Goal: Find specific page/section: Locate item on page

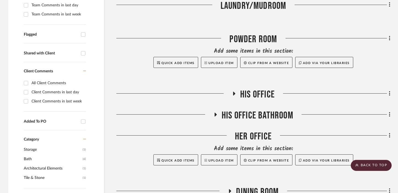
scroll to position [175, 0]
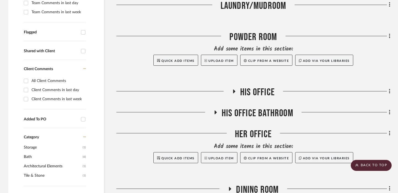
click at [215, 111] on icon at bounding box center [216, 113] width 2 height 4
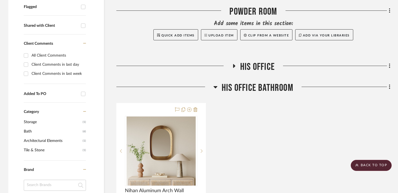
scroll to position [213, 0]
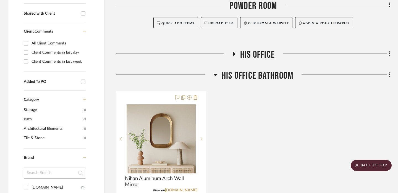
click at [215, 74] on icon at bounding box center [215, 75] width 4 height 7
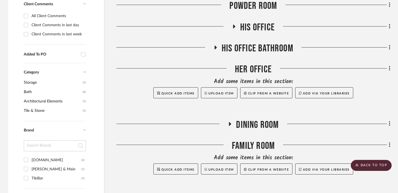
scroll to position [245, 0]
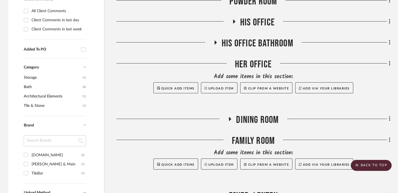
click at [230, 119] on icon at bounding box center [230, 119] width 2 height 4
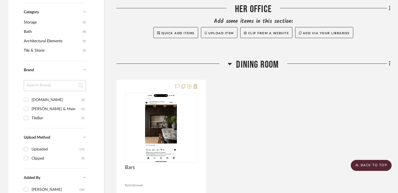
scroll to position [301, 0]
click at [230, 62] on icon at bounding box center [230, 63] width 4 height 7
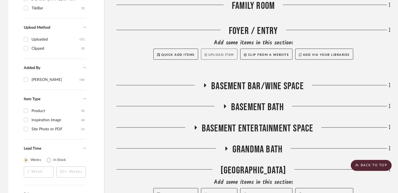
scroll to position [414, 0]
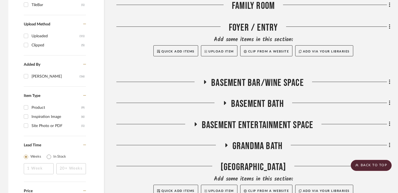
click at [205, 82] on icon at bounding box center [205, 82] width 2 height 4
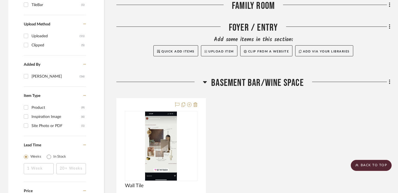
click at [205, 82] on icon at bounding box center [205, 82] width 4 height 2
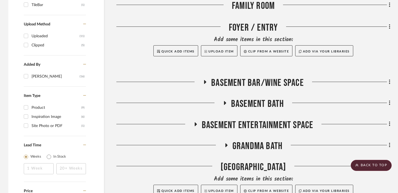
click at [224, 103] on icon at bounding box center [225, 103] width 2 height 4
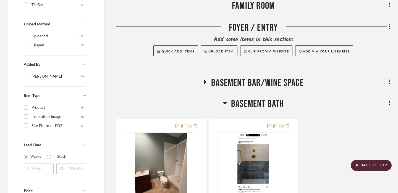
click at [224, 103] on icon at bounding box center [225, 103] width 4 height 2
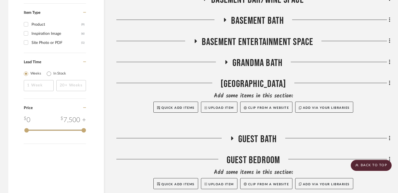
scroll to position [501, 0]
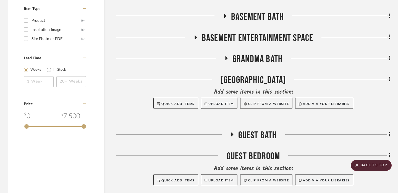
click at [231, 134] on icon at bounding box center [232, 135] width 2 height 4
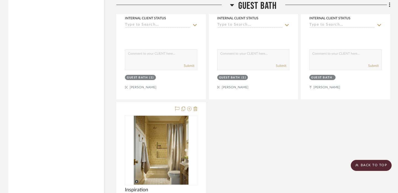
scroll to position [795, 0]
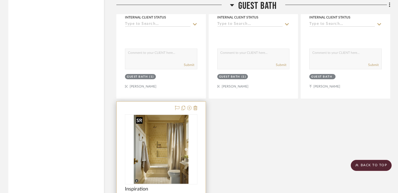
click at [158, 145] on img "0" at bounding box center [161, 149] width 55 height 69
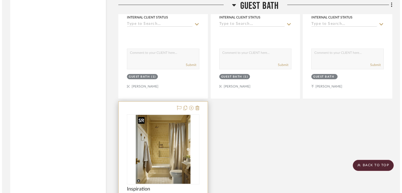
scroll to position [0, 0]
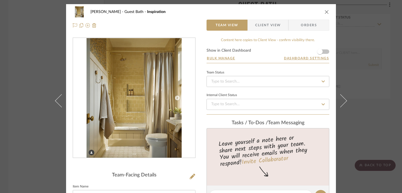
click at [158, 100] on img "0" at bounding box center [134, 98] width 95 height 120
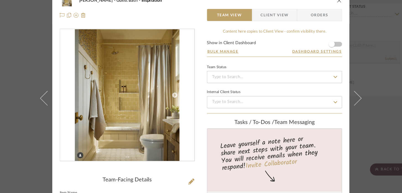
click at [150, 108] on img "0" at bounding box center [134, 98] width 95 height 120
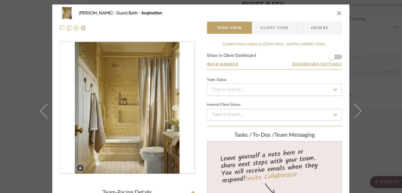
click at [39, 139] on div "[PERSON_NAME] Guest Bath Inspiration Team View Client View Orders Team-Facing D…" at bounding box center [201, 96] width 402 height 193
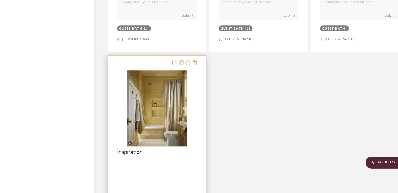
scroll to position [829, 0]
click at [155, 121] on img "0" at bounding box center [161, 116] width 55 height 69
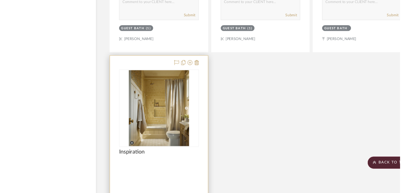
scroll to position [0, 0]
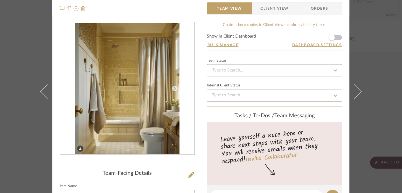
click at [43, 123] on div "[PERSON_NAME] Guest Bath Inspiration Team View Client View Orders Team-Facing D…" at bounding box center [201, 96] width 402 height 193
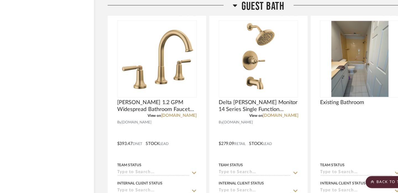
scroll to position [645, 0]
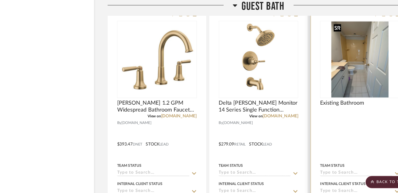
click at [0, 0] on img at bounding box center [0, 0] width 0 height 0
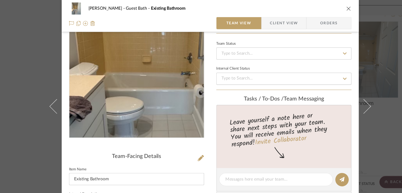
scroll to position [33, 0]
